Goal: Check status: Check status

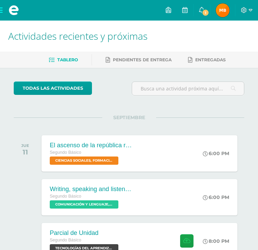
click at [219, 7] on img at bounding box center [223, 10] width 14 height 14
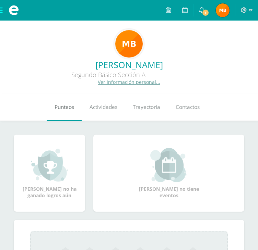
click at [59, 109] on span "Punteos" at bounding box center [65, 107] width 20 height 7
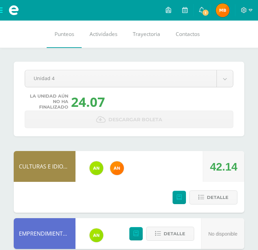
click at [3, 11] on span at bounding box center [13, 10] width 27 height 21
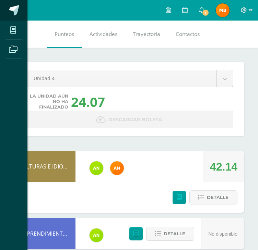
click at [14, 11] on span at bounding box center [14, 10] width 10 height 10
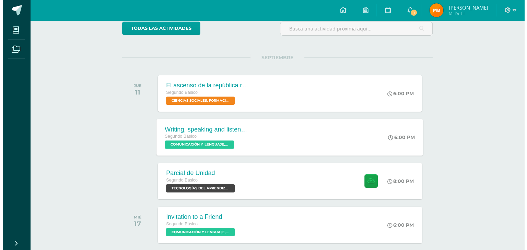
scroll to position [60, 0]
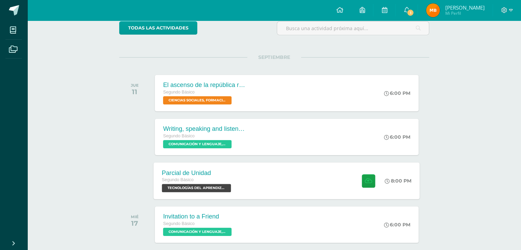
click at [256, 167] on div "Parcial de Unidad Segundo Básico TECNOLOGÍAS DEL APRENDIZAJE Y LA COMUNICACIÓN …" at bounding box center [287, 181] width 266 height 37
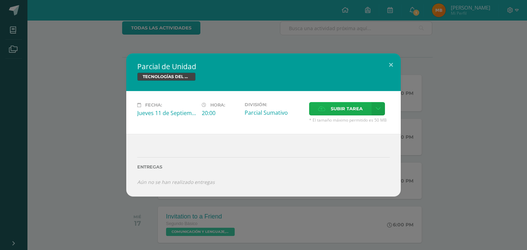
click at [339, 103] on span "Subir tarea" at bounding box center [346, 109] width 32 height 13
click at [0, 0] on input "Subir tarea" at bounding box center [0, 0] width 0 height 0
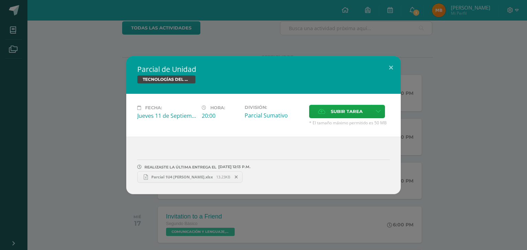
click at [190, 176] on span "Parcial 1U4 Angelica Bixcul.xlsx" at bounding box center [182, 177] width 68 height 5
